Goal: Transaction & Acquisition: Purchase product/service

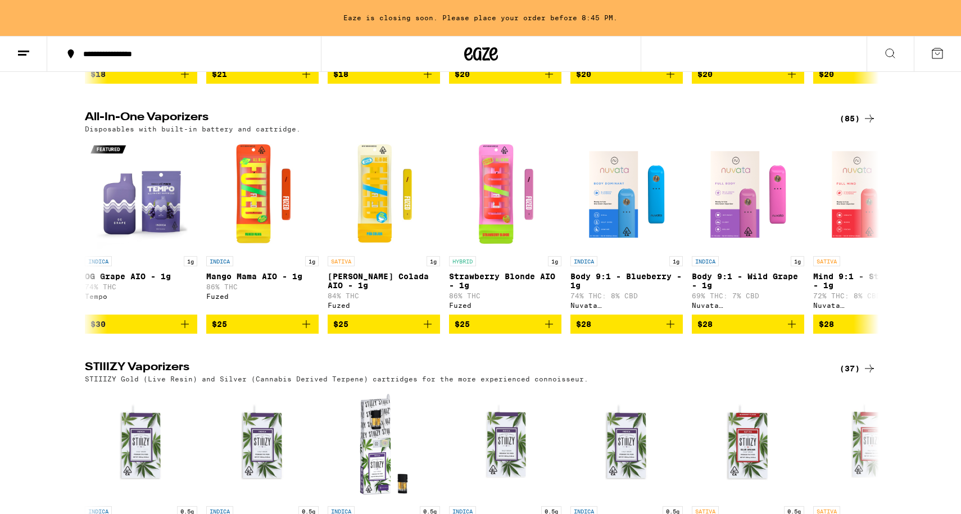
scroll to position [4480, 0]
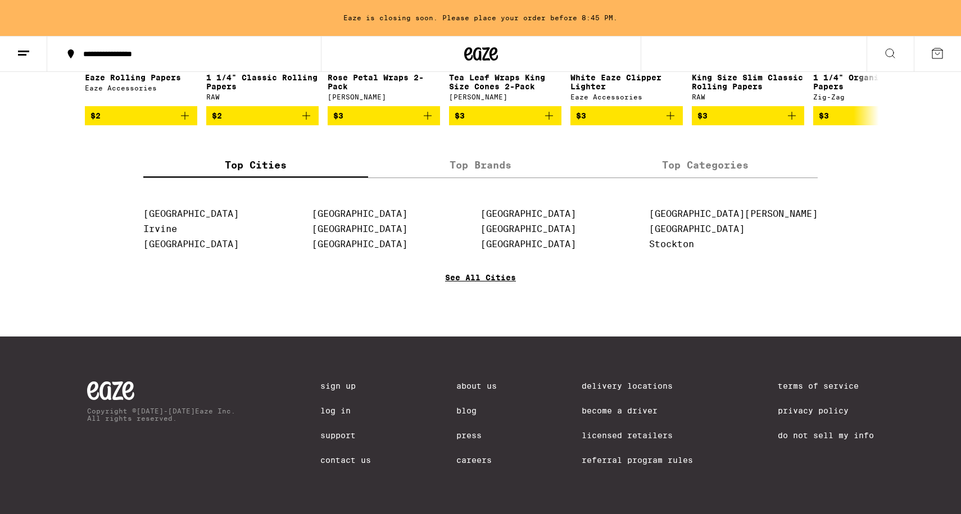
click at [472, 278] on link "See All Cities" at bounding box center [480, 294] width 71 height 42
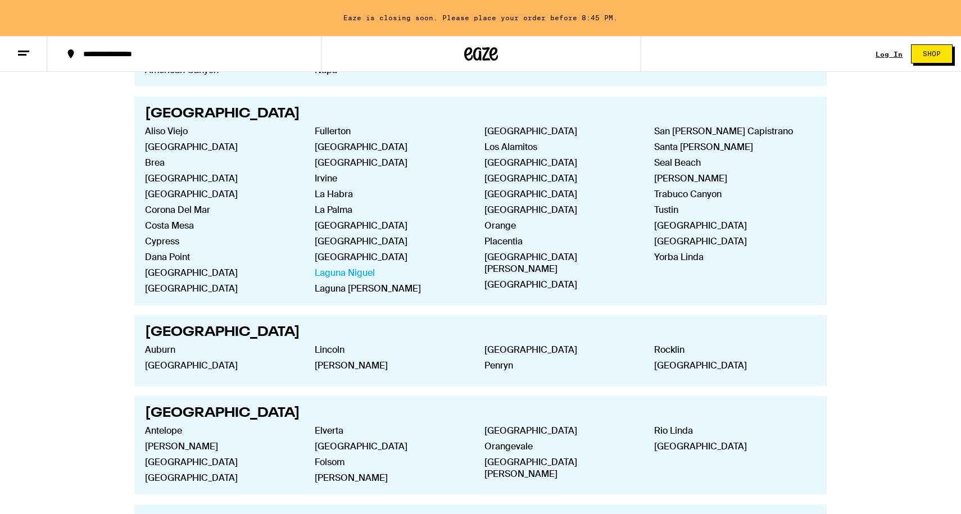
click at [335, 267] on link "Laguna Niguel" at bounding box center [391, 273] width 152 height 12
click at [334, 251] on link "[GEOGRAPHIC_DATA]" at bounding box center [391, 257] width 152 height 12
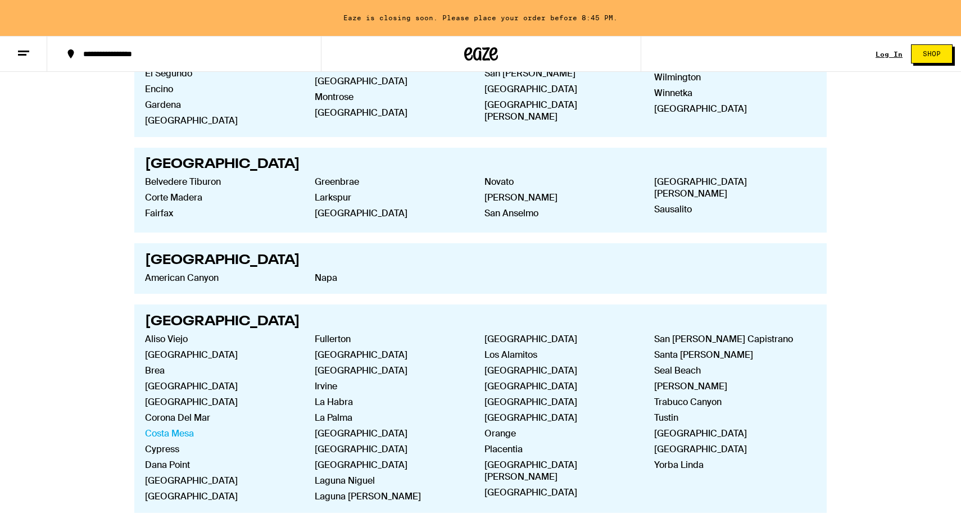
scroll to position [988, 0]
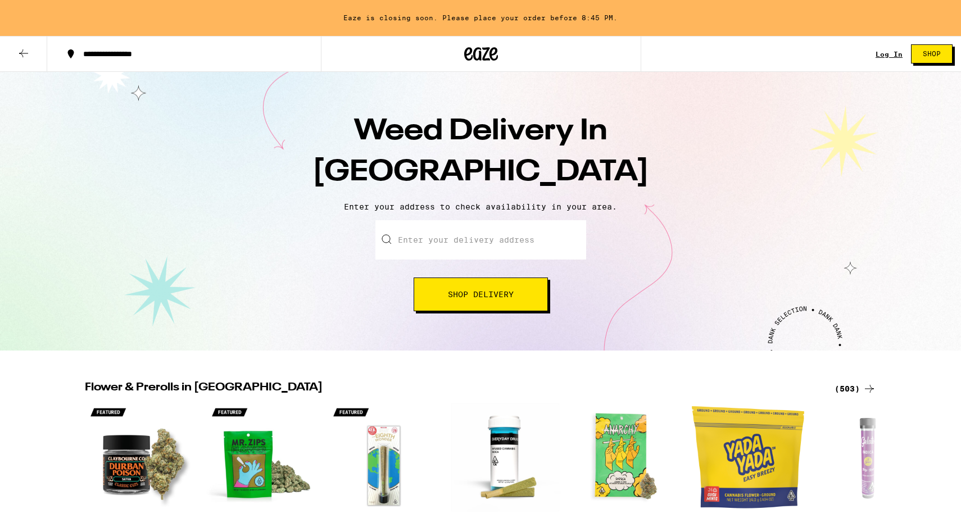
click at [158, 329] on div "Weed Delivery In [GEOGRAPHIC_DATA] Enter your address to check availability in …" at bounding box center [480, 211] width 961 height 279
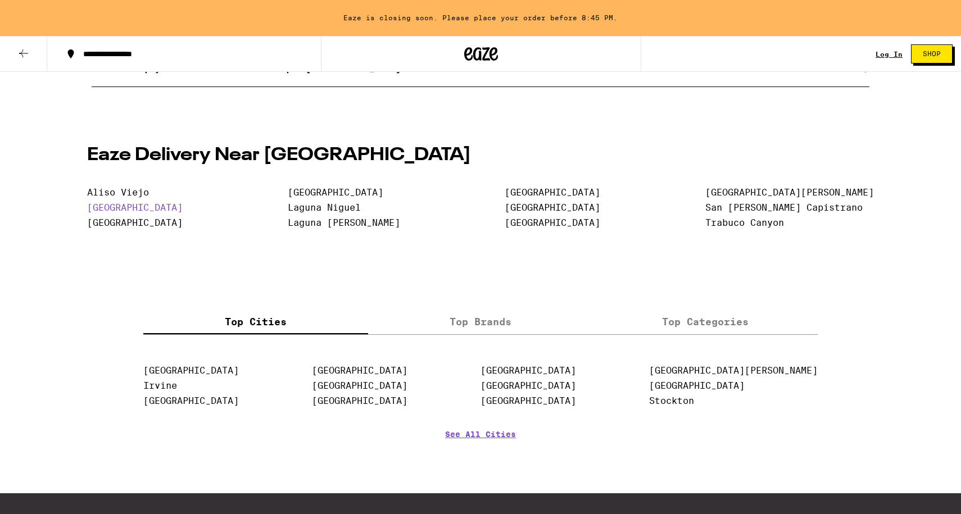
scroll to position [2374, 0]
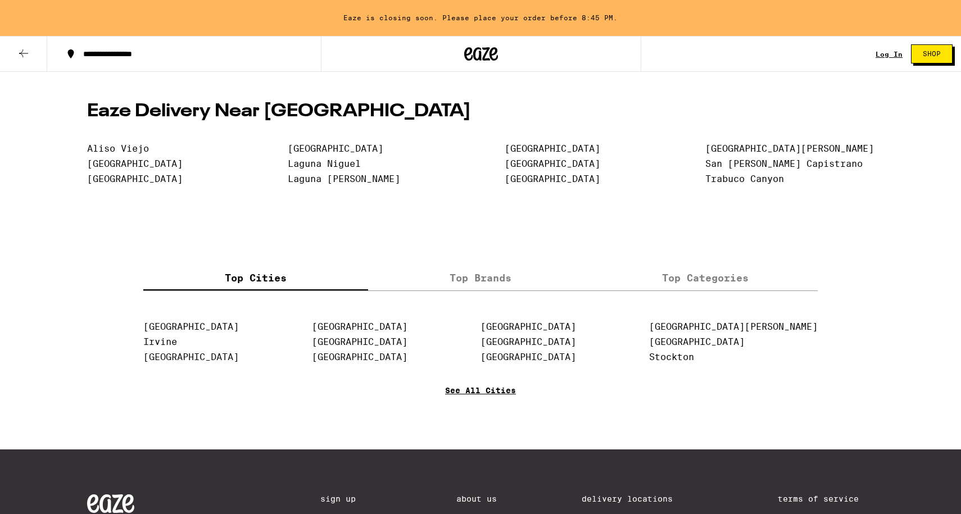
click at [506, 427] on link "See All Cities" at bounding box center [480, 407] width 71 height 42
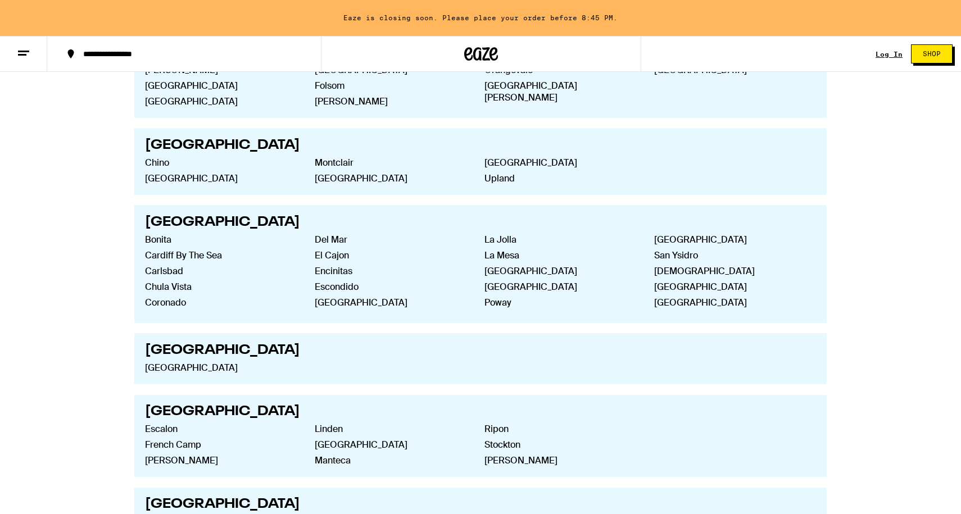
scroll to position [1603, 0]
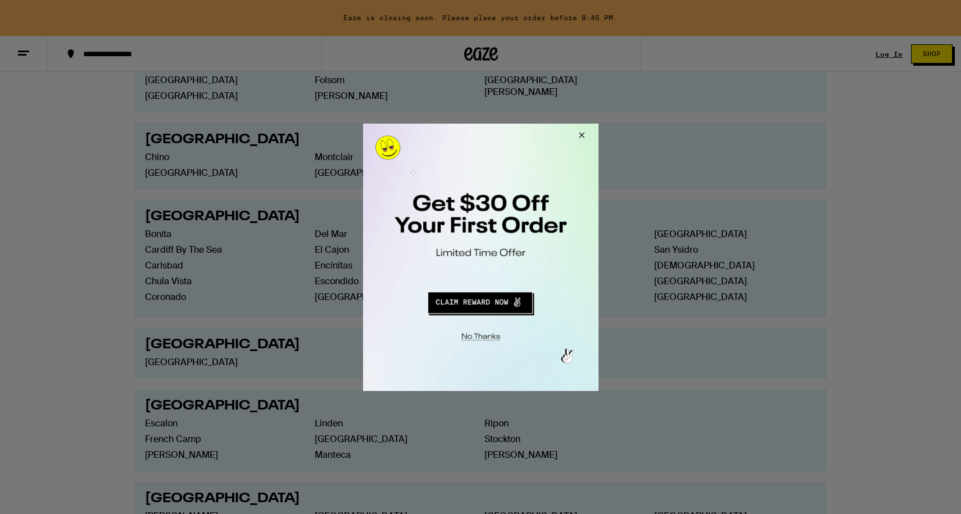
click at [578, 129] on button "Close Modal" at bounding box center [579, 136] width 30 height 27
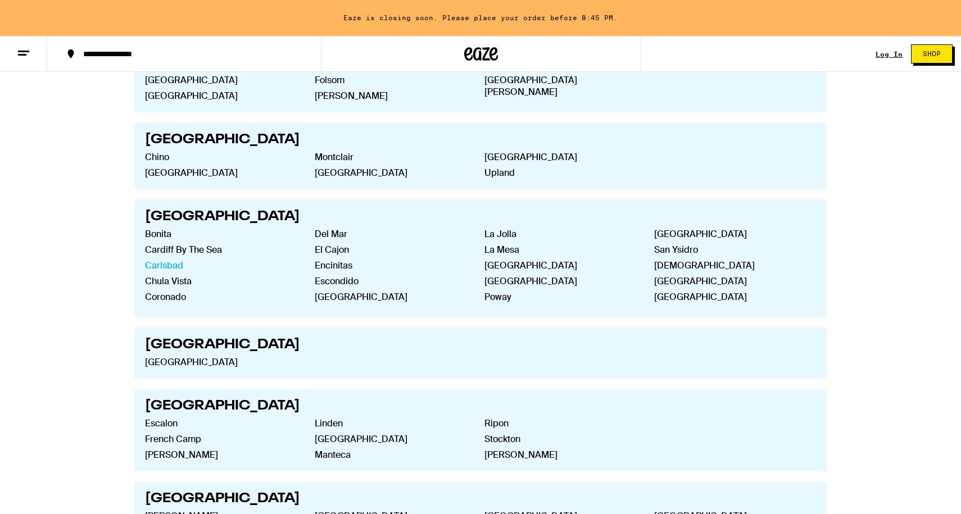
click at [167, 260] on link "Carlsbad" at bounding box center [221, 266] width 152 height 12
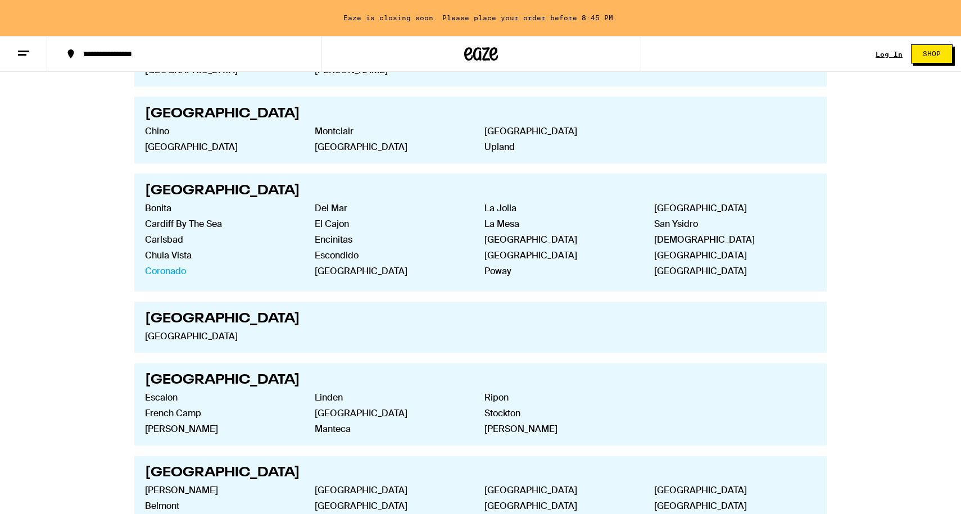
scroll to position [1617, 0]
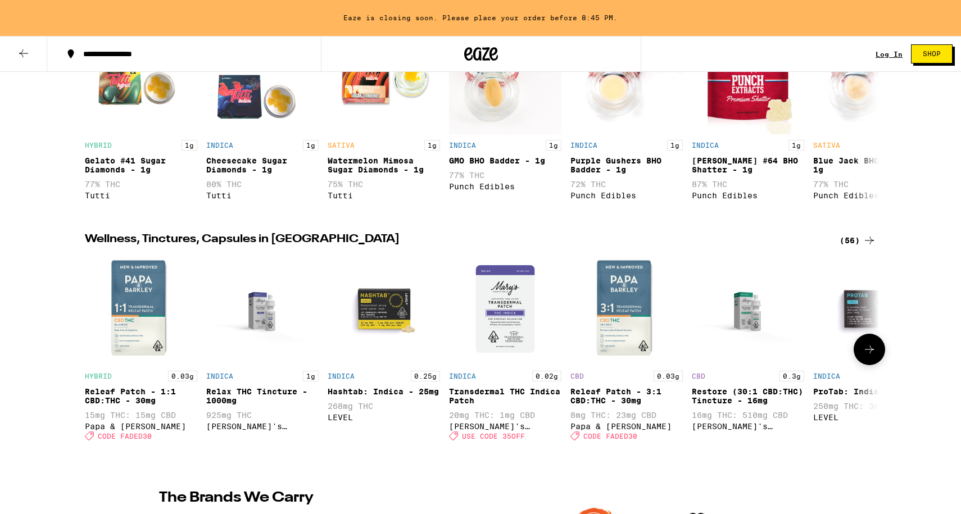
scroll to position [1092, 0]
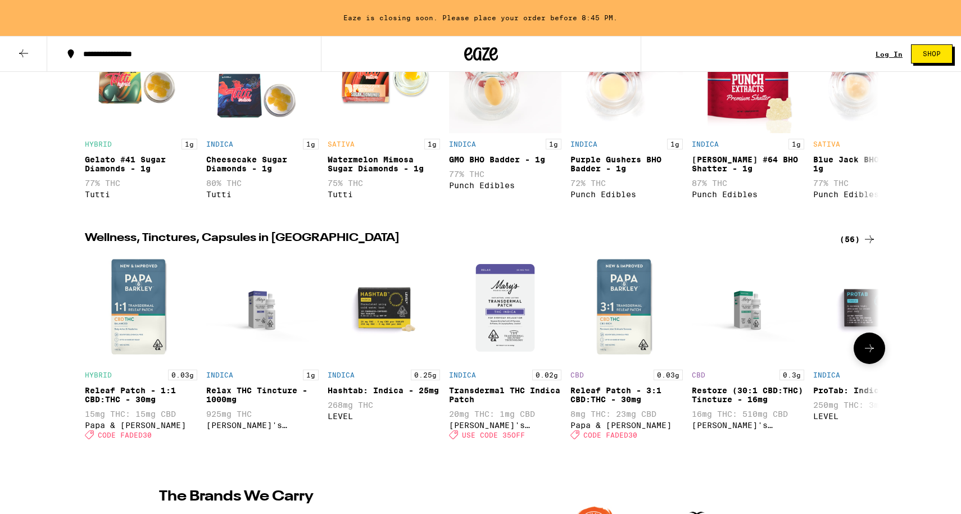
click at [390, 332] on img "Open page for Hashtab: Indica - 25mg from LEVEL" at bounding box center [383, 308] width 112 height 112
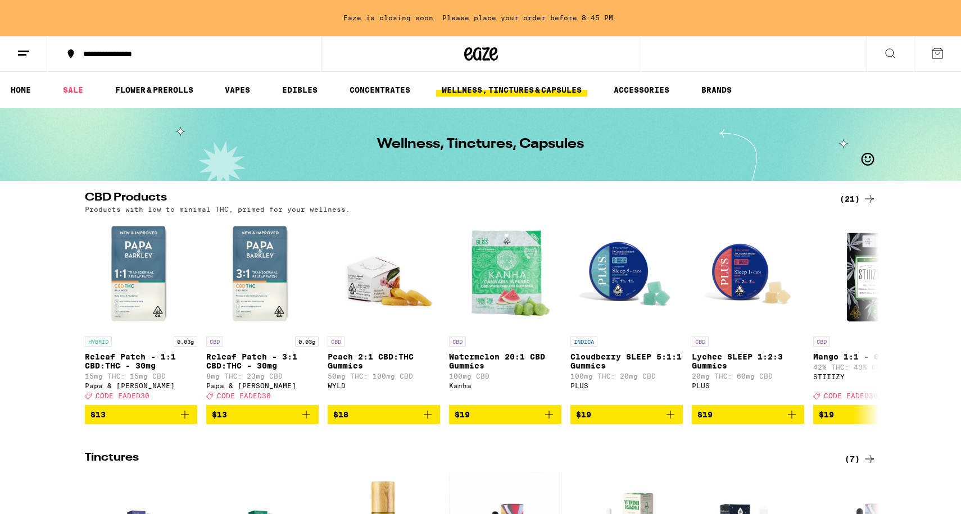
click at [484, 59] on icon at bounding box center [481, 53] width 17 height 13
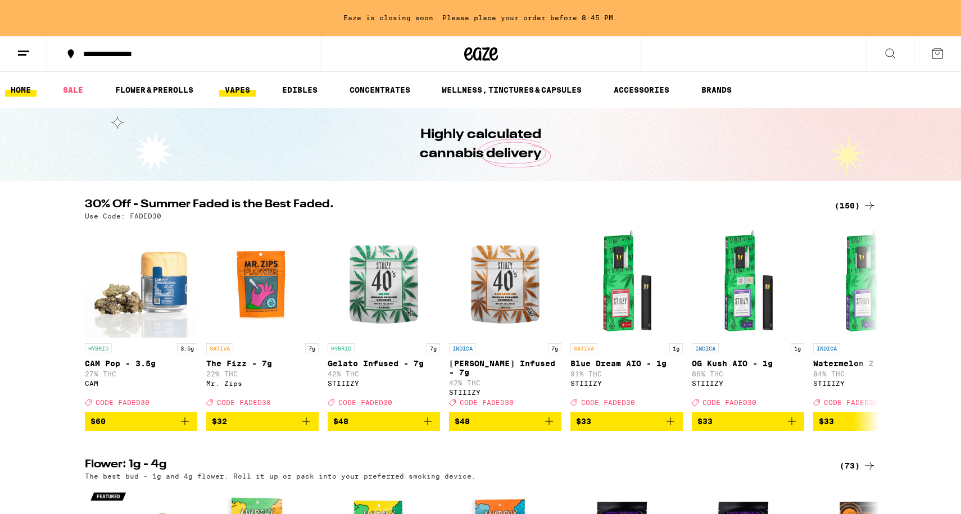
click at [249, 90] on link "VAPES" at bounding box center [237, 89] width 37 height 13
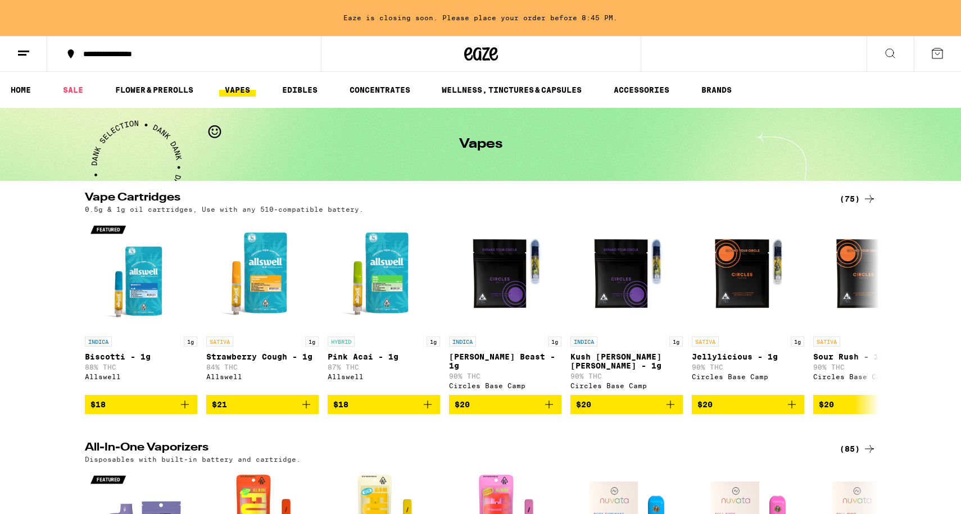
click at [483, 49] on icon at bounding box center [481, 53] width 17 height 13
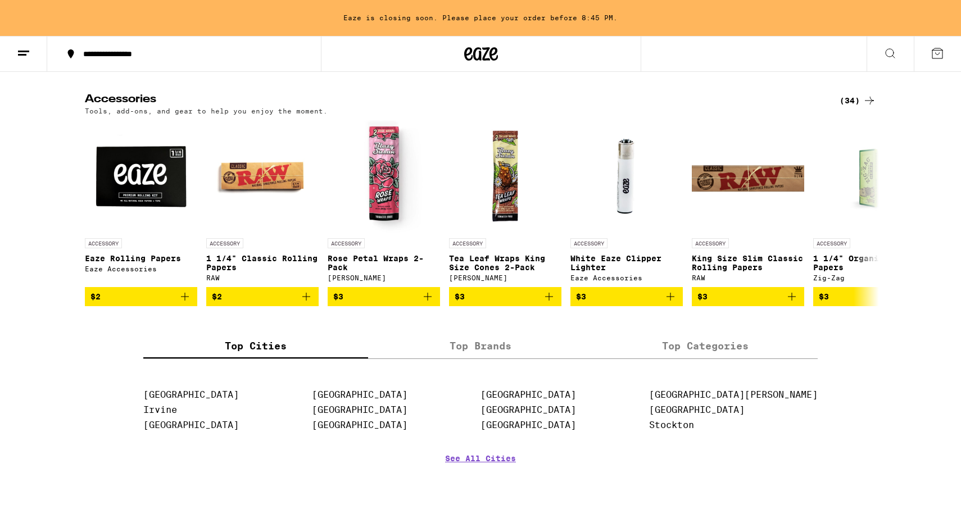
scroll to position [4563, 0]
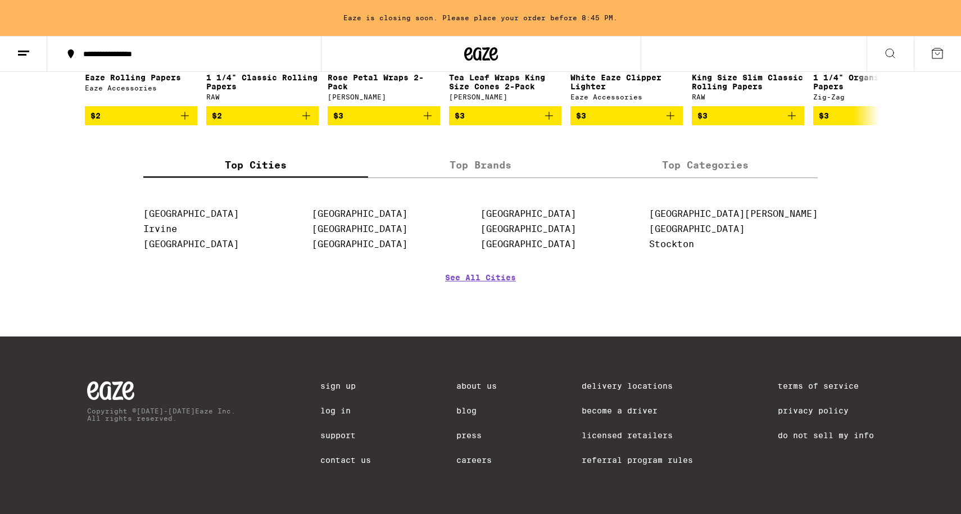
click at [21, 56] on icon at bounding box center [23, 53] width 13 height 13
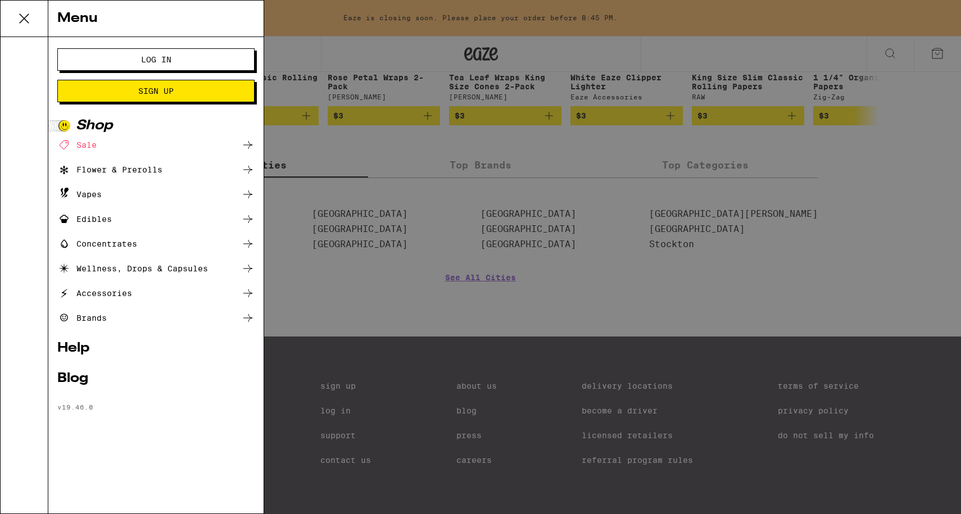
click at [87, 144] on div "Sale" at bounding box center [76, 144] width 39 height 13
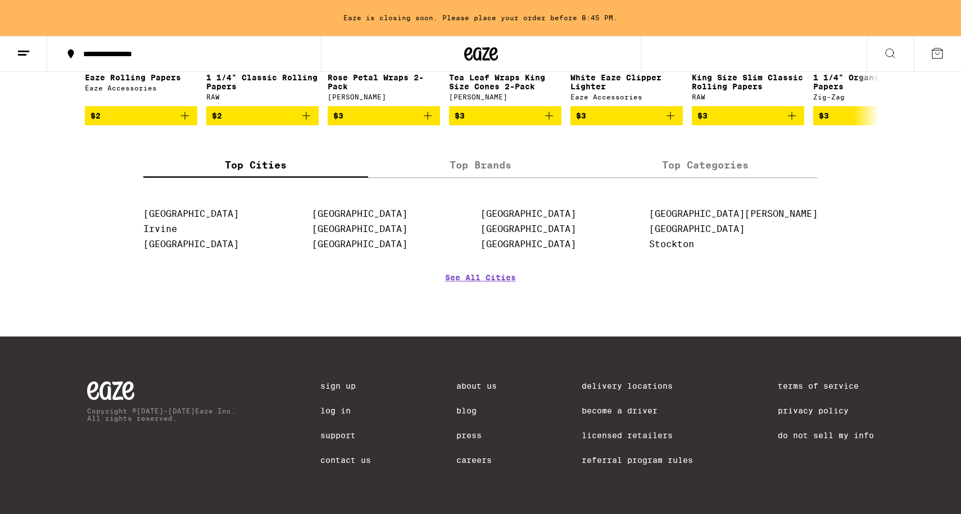
click at [25, 56] on icon at bounding box center [23, 53] width 13 height 13
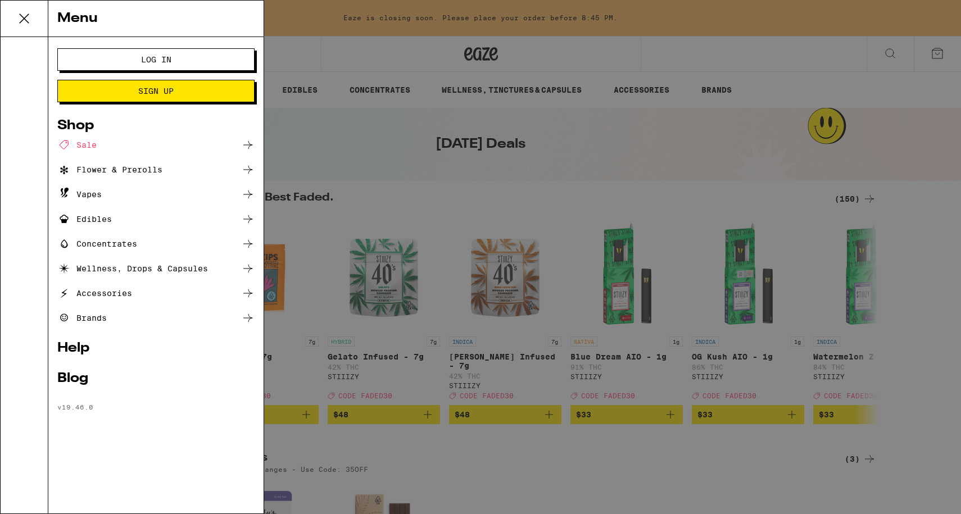
click at [85, 370] on ul "Log In Sign Up Shop Sale Flower & Prerolls Vapes Edibles Concentrates Wellness,…" at bounding box center [155, 229] width 197 height 363
click at [85, 376] on div "Blog" at bounding box center [155, 378] width 197 height 13
